Goal: Information Seeking & Learning: Find specific fact

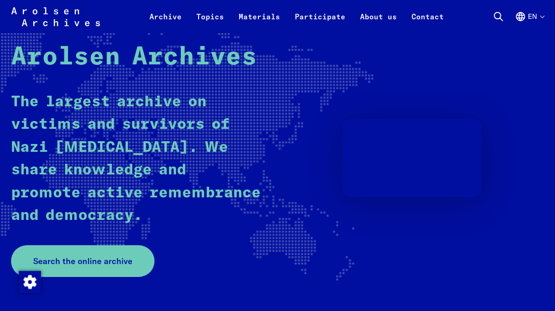
scroll to position [117, 0]
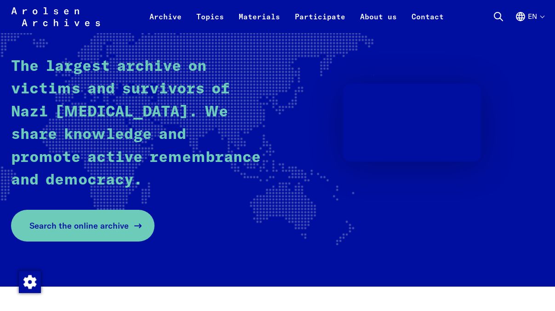
click at [111, 226] on span "Search the online archive" at bounding box center [78, 225] width 99 height 12
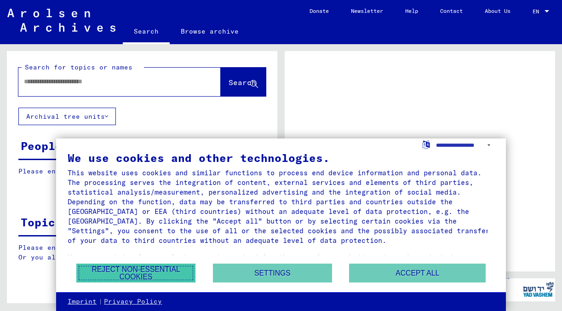
click at [147, 271] on button "Reject non-essential cookies" at bounding box center [136, 273] width 120 height 19
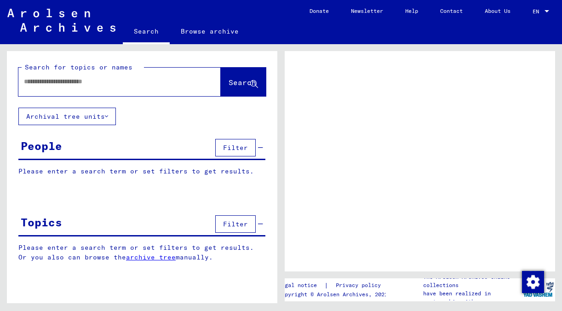
click at [116, 81] on input "text" at bounding box center [111, 82] width 175 height 10
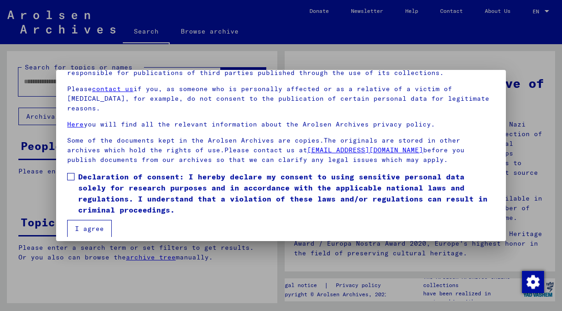
scroll to position [77, 0]
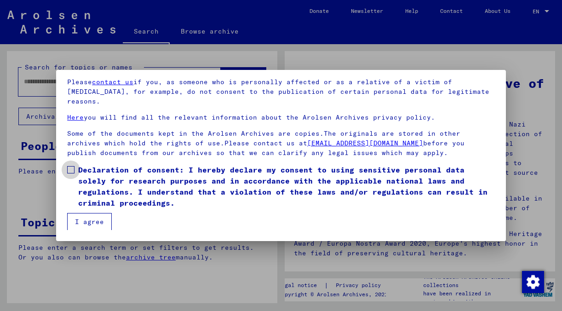
click at [75, 170] on label "Declaration of consent: I hereby declare my consent to using sensitive personal…" at bounding box center [281, 186] width 428 height 44
click at [95, 221] on button "I agree" at bounding box center [89, 221] width 45 height 17
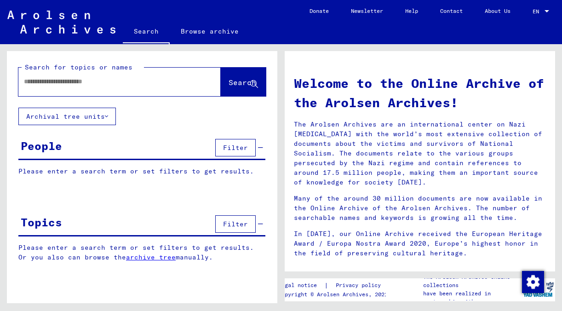
click at [107, 82] on input "text" at bounding box center [108, 82] width 169 height 10
type input "*********"
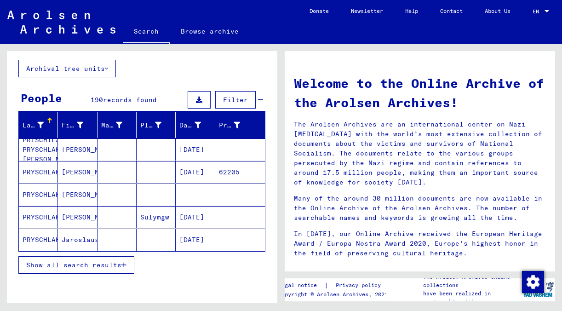
scroll to position [48, 0]
